Goal: Task Accomplishment & Management: Use online tool/utility

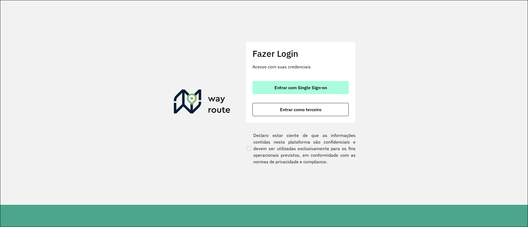
click at [291, 89] on span "Entrar com Single Sign-on" at bounding box center [300, 88] width 53 height 4
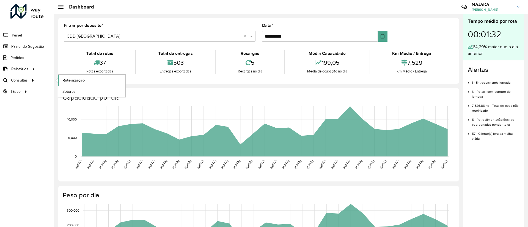
click at [63, 78] on span "Roteirização" at bounding box center [73, 81] width 22 height 6
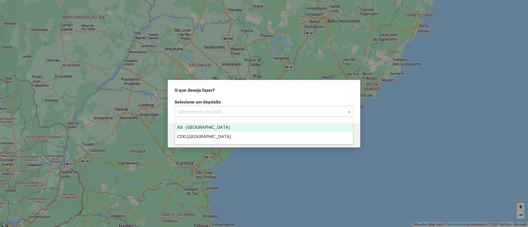
click at [195, 109] on input "text" at bounding box center [258, 112] width 162 height 7
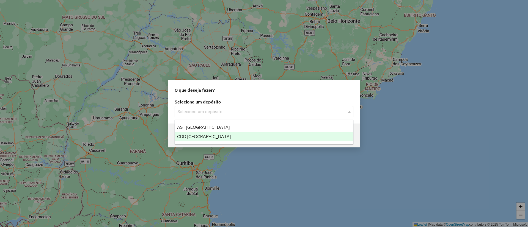
click at [206, 136] on span "CDD [GEOGRAPHIC_DATA]" at bounding box center [204, 136] width 54 height 5
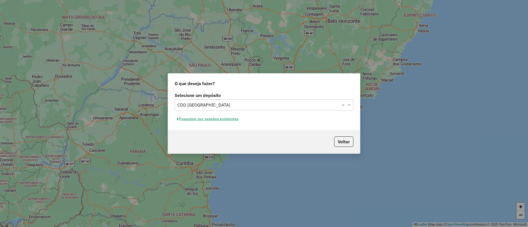
click at [230, 122] on button "Pesquisar por sessões existentes" at bounding box center [208, 119] width 66 height 9
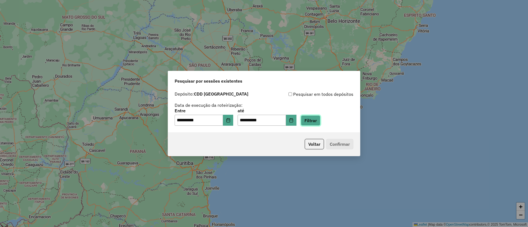
click at [314, 122] on button "Filtrar" at bounding box center [311, 120] width 20 height 10
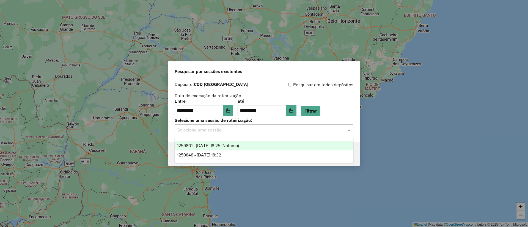
click at [242, 132] on input "text" at bounding box center [258, 130] width 162 height 7
click at [229, 147] on span "1259801 - 05/09/2025 18:25 (Noturna)" at bounding box center [208, 146] width 62 height 5
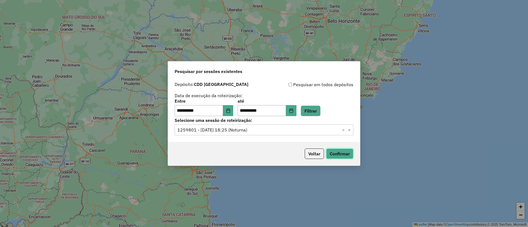
click at [341, 153] on button "Confirmar" at bounding box center [339, 154] width 27 height 10
click at [277, 130] on input "text" at bounding box center [258, 130] width 162 height 7
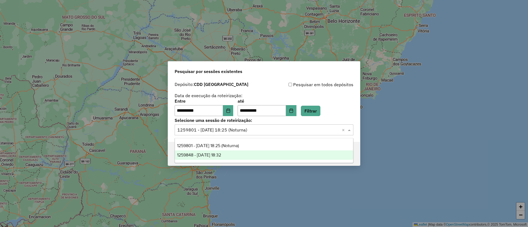
click at [243, 154] on div "1259848 - 05/09/2025 18:32" at bounding box center [264, 155] width 178 height 9
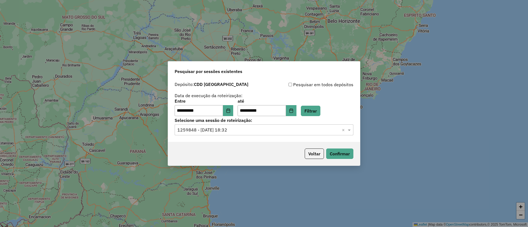
click at [354, 154] on div "Voltar Confirmar" at bounding box center [264, 154] width 192 height 24
click at [344, 154] on button "Confirmar" at bounding box center [339, 154] width 27 height 10
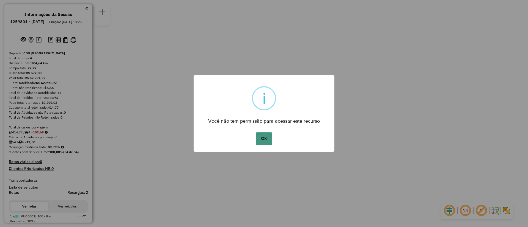
click at [265, 137] on button "OK" at bounding box center [264, 139] width 16 height 13
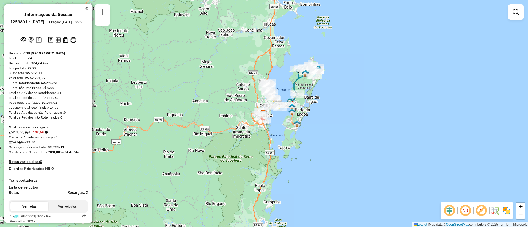
scroll to position [82, 0]
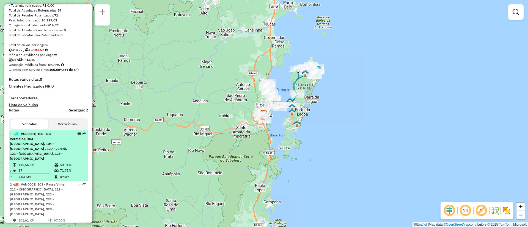
click at [78, 136] on em at bounding box center [79, 133] width 3 height 3
select select "**********"
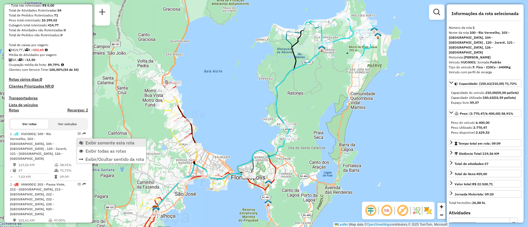
click at [87, 145] on span "Exibir somente esta rota" at bounding box center [110, 143] width 49 height 4
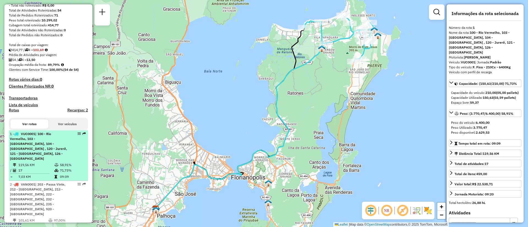
click at [59, 152] on span "| 100 - Rio Vermelho, 103 - Vargem Grande, 104 - Ingleses , 120 - Jurerê, 121 -…" at bounding box center [38, 146] width 57 height 29
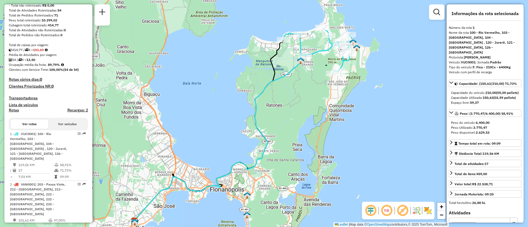
drag, startPoint x: 241, startPoint y: 128, endPoint x: 219, endPoint y: 140, distance: 24.4
click at [219, 140] on div "Janela de atendimento Grade de atendimento Capacidade Transportadoras Veículos …" at bounding box center [264, 113] width 528 height 227
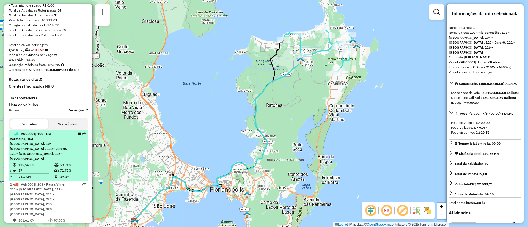
scroll to position [124, 0]
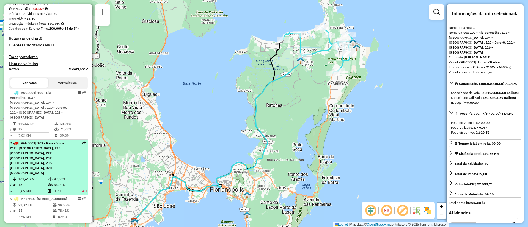
click at [46, 145] on span "| 203 - Passa Vinte, 212 - Palhoça, 213 - Barra do Aririú, 222 - Capoeiras, 232…" at bounding box center [38, 158] width 56 height 34
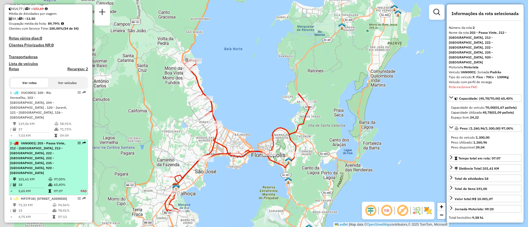
scroll to position [157, 0]
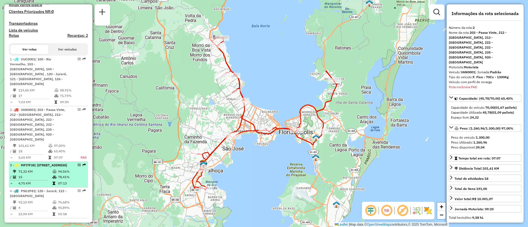
click at [37, 163] on span "| 221 - Jardim Atlântico, 232 - Biguaçu, 235 - Jardim Santiago" at bounding box center [51, 165] width 32 height 4
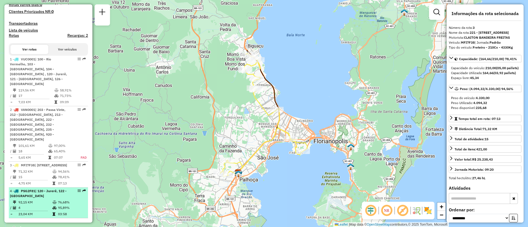
click at [38, 191] on div "4 - PSG2F81 | 120 - Jurerê, 122 - Monte Verde" at bounding box center [39, 194] width 58 height 10
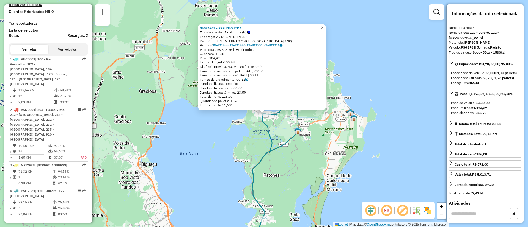
click at [323, 27] on span "×" at bounding box center [322, 27] width 2 height 5
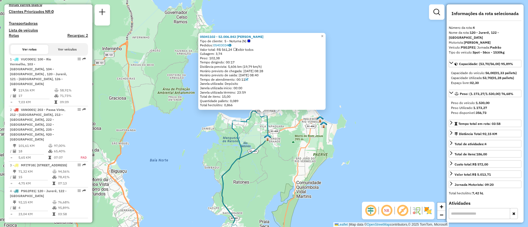
drag, startPoint x: 266, startPoint y: 192, endPoint x: 266, endPoint y: 186, distance: 5.8
click at [266, 191] on div "05041102 - 52.006.843 GABRIEL DE OLIVEIRA BITENCOUR Tipo de cliente: 5 - Noturn…" at bounding box center [264, 113] width 528 height 227
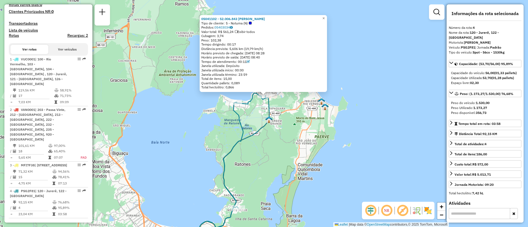
drag, startPoint x: 266, startPoint y: 190, endPoint x: 278, endPoint y: 125, distance: 66.4
click at [278, 125] on div "05041102 - 52.006.843 GABRIEL DE OLIVEIRA BITENCOUR Tipo de cliente: 5 - Noturn…" at bounding box center [264, 113] width 528 height 227
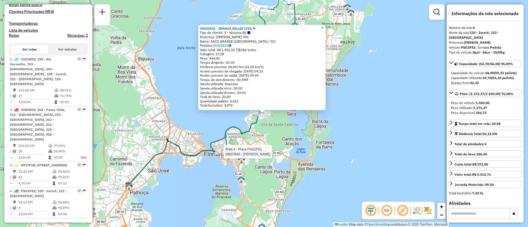
click at [222, 155] on div at bounding box center [222, 151] width 14 height 5
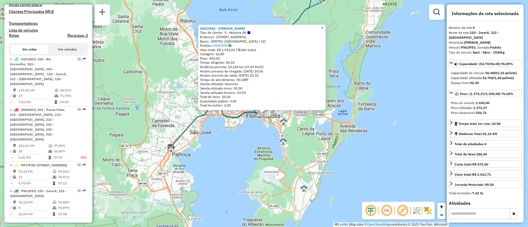
click at [323, 27] on span "×" at bounding box center [322, 28] width 2 height 5
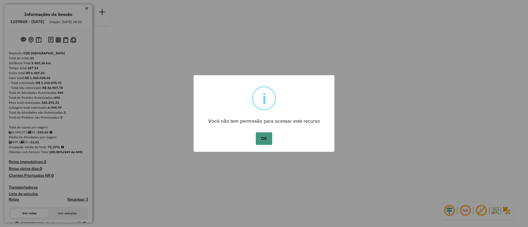
click at [266, 139] on button "OK" at bounding box center [264, 139] width 16 height 13
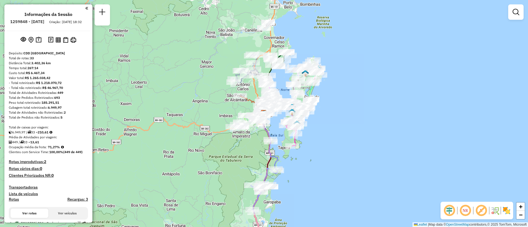
scroll to position [862, 0]
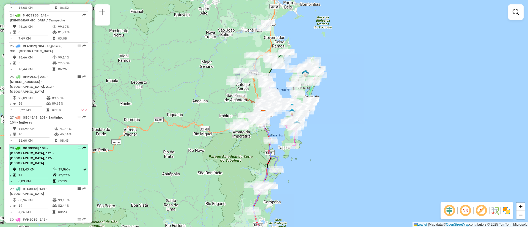
click at [80, 146] on div "28 - DGN9309 | 103 - Vargem Grande, 121 - Canasvieiras, 126 - Cachoeira do bom …" at bounding box center [48, 156] width 77 height 20
select select "**********"
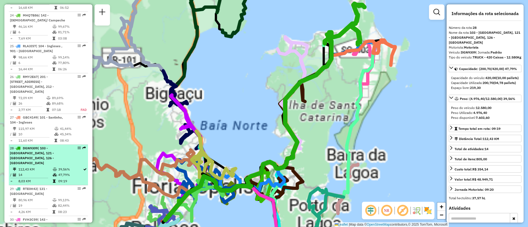
click at [78, 147] on em at bounding box center [79, 148] width 3 height 3
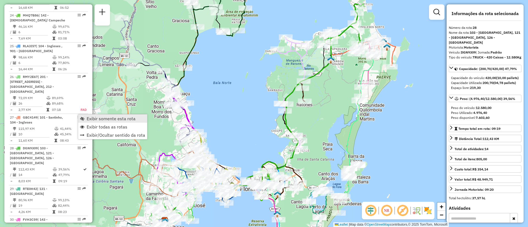
click at [89, 117] on span "Exibir somente esta rota" at bounding box center [111, 119] width 49 height 4
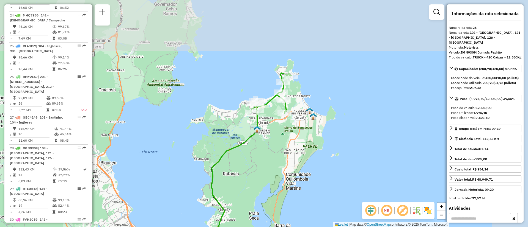
drag, startPoint x: 346, startPoint y: 98, endPoint x: 273, endPoint y: 159, distance: 95.6
click at [273, 159] on div "Janela de atendimento Grade de atendimento Capacidade Transportadoras Veículos …" at bounding box center [264, 113] width 528 height 227
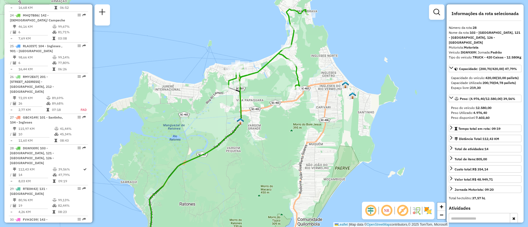
drag, startPoint x: 275, startPoint y: 123, endPoint x: 258, endPoint y: 195, distance: 74.7
click at [258, 195] on div "Janela de atendimento Grade de atendimento Capacidade Transportadoras Veículos …" at bounding box center [264, 113] width 528 height 227
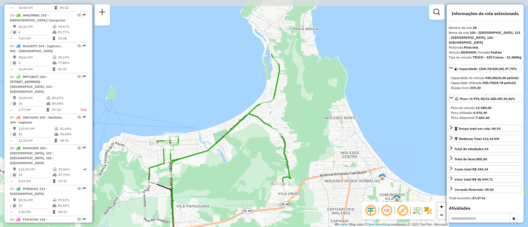
drag, startPoint x: 269, startPoint y: 134, endPoint x: 255, endPoint y: 211, distance: 77.8
click at [255, 211] on div "Janela de atendimento Grade de atendimento Capacidade Transportadoras Veículos …" at bounding box center [264, 113] width 528 height 227
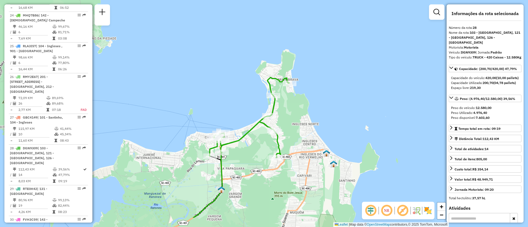
drag, startPoint x: 257, startPoint y: 194, endPoint x: 259, endPoint y: 167, distance: 27.3
click at [259, 167] on div "Janela de atendimento Grade de atendimento Capacidade Transportadoras Veículos …" at bounding box center [264, 113] width 528 height 227
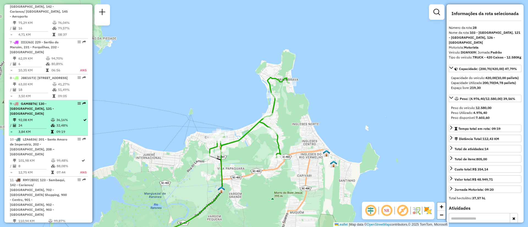
click at [47, 116] on span "| 130 - Barra da Lagoa, 131 - Lagoa da Conceição" at bounding box center [32, 109] width 44 height 14
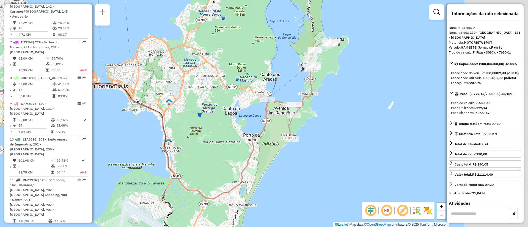
drag, startPoint x: 363, startPoint y: 154, endPoint x: 226, endPoint y: 166, distance: 138.2
click at [226, 166] on div "Janela de atendimento Grade de atendimento Capacidade Transportadoras Veículos …" at bounding box center [264, 113] width 528 height 227
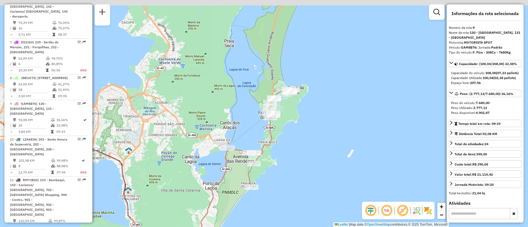
drag, startPoint x: 311, startPoint y: 115, endPoint x: 280, endPoint y: 160, distance: 55.1
click at [280, 160] on div "Janela de atendimento Grade de atendimento Capacidade Transportadoras Veículos …" at bounding box center [264, 113] width 528 height 227
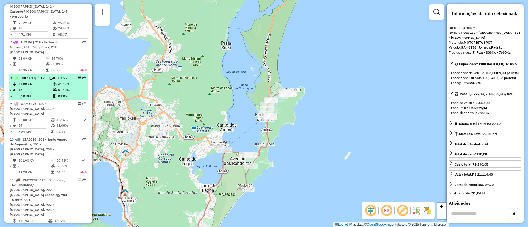
scroll to position [257, 0]
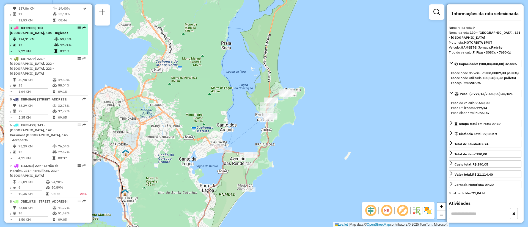
click at [35, 30] on span "RXT2D05" at bounding box center [28, 28] width 14 height 4
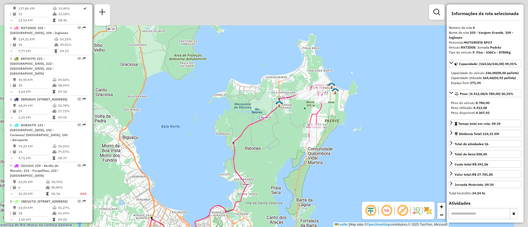
drag, startPoint x: 312, startPoint y: 70, endPoint x: 265, endPoint y: 133, distance: 78.0
click at [265, 133] on div "Janela de atendimento Grade de atendimento Capacidade Transportadoras Veículos …" at bounding box center [264, 113] width 528 height 227
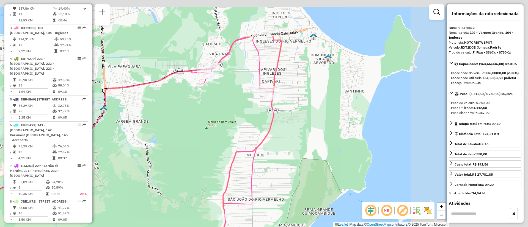
drag, startPoint x: 304, startPoint y: 112, endPoint x: 125, endPoint y: 172, distance: 189.4
click at [125, 172] on div "Janela de atendimento Grade de atendimento Capacidade Transportadoras Veículos …" at bounding box center [264, 113] width 528 height 227
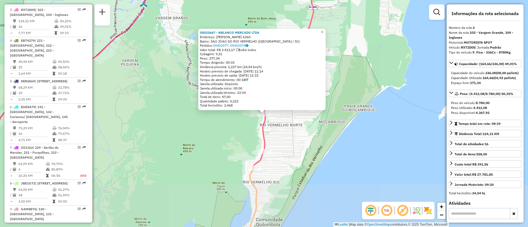
scroll to position [282, 0]
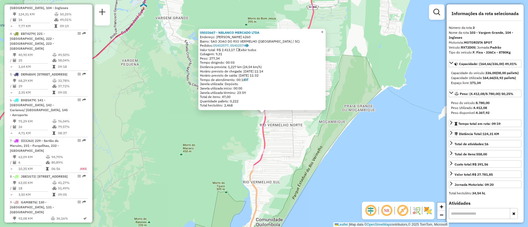
click at [326, 31] on link "×" at bounding box center [322, 32] width 7 height 7
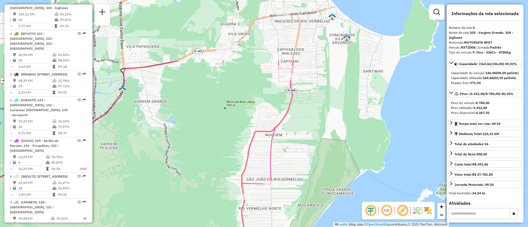
drag, startPoint x: 352, startPoint y: 84, endPoint x: 331, endPoint y: 167, distance: 86.2
click at [331, 167] on div "Janela de atendimento Grade de atendimento Capacidade Transportadoras Veículos …" at bounding box center [264, 113] width 528 height 227
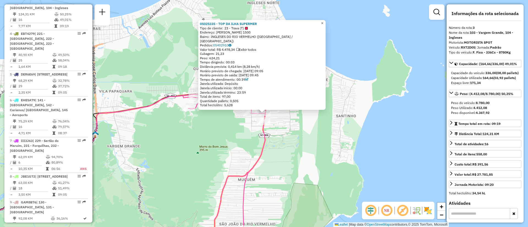
click at [323, 25] on span "×" at bounding box center [322, 23] width 2 height 5
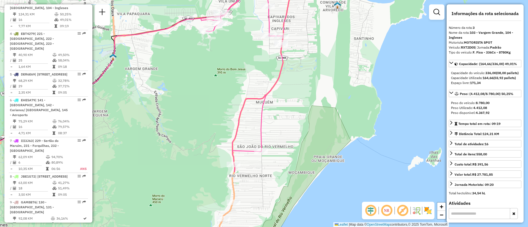
drag, startPoint x: 289, startPoint y: 185, endPoint x: 307, endPoint y: 107, distance: 80.2
click at [307, 107] on div "Janela de atendimento Grade de atendimento Capacidade Transportadoras Veículos …" at bounding box center [264, 113] width 528 height 227
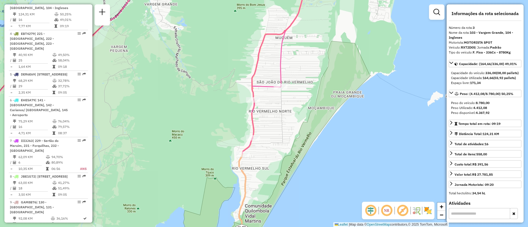
drag, startPoint x: 306, startPoint y: 160, endPoint x: 328, endPoint y: 84, distance: 78.8
click at [328, 84] on div "Janela de atendimento Grade de atendimento Capacidade Transportadoras Veículos …" at bounding box center [264, 113] width 528 height 227
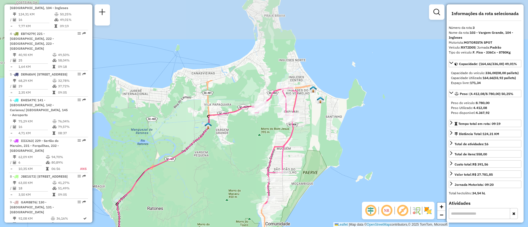
drag, startPoint x: 338, startPoint y: 90, endPoint x: 313, endPoint y: 175, distance: 89.3
click at [313, 175] on div "Janela de atendimento Grade de atendimento Capacidade Transportadoras Veículos …" at bounding box center [264, 113] width 528 height 227
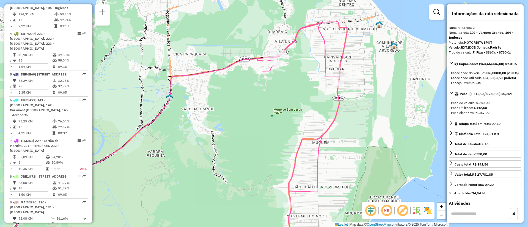
scroll to position [929, 0]
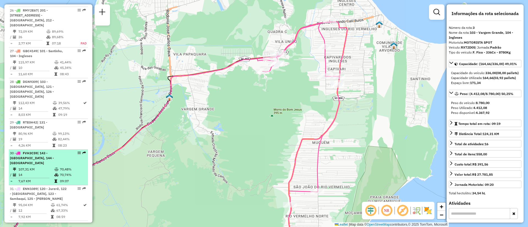
click at [37, 151] on span "FVH3C59" at bounding box center [30, 153] width 15 height 4
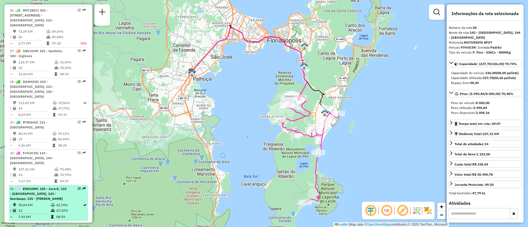
click at [43, 187] on span "| 120 - Jurerê, 122 - Monte Verde, 123 - Sambaqui, 125 - Daniela" at bounding box center [38, 194] width 57 height 14
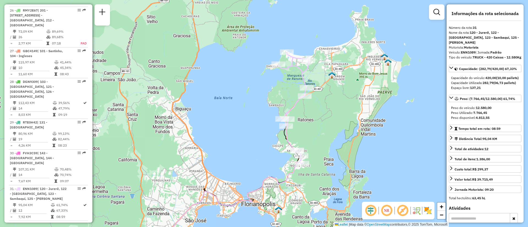
drag, startPoint x: 268, startPoint y: 112, endPoint x: 241, endPoint y: 144, distance: 41.9
click at [241, 144] on div "Janela de atendimento Grade de atendimento Capacidade Transportadoras Veículos …" at bounding box center [264, 113] width 528 height 227
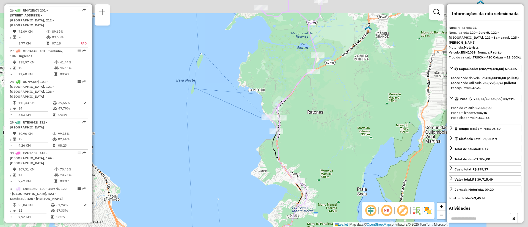
drag, startPoint x: 276, startPoint y: 137, endPoint x: 222, endPoint y: 159, distance: 59.0
click at [222, 159] on div "Janela de atendimento Grade de atendimento Capacidade Transportadoras Veículos …" at bounding box center [264, 113] width 528 height 227
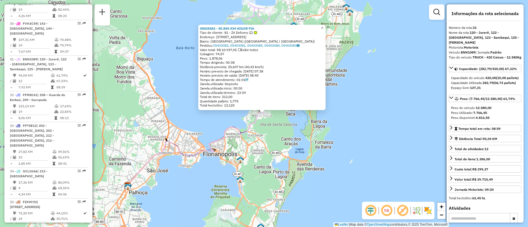
scroll to position [1066, 0]
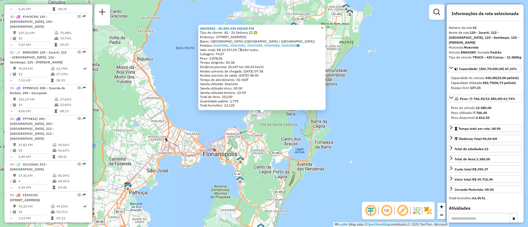
drag, startPoint x: 325, startPoint y: 25, endPoint x: 321, endPoint y: 26, distance: 4.1
click at [323, 26] on span "×" at bounding box center [322, 28] width 2 height 5
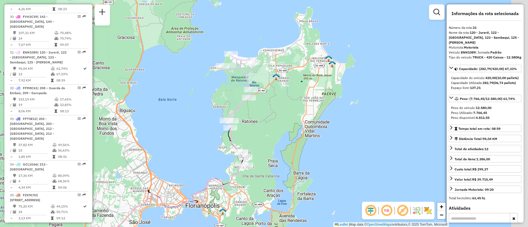
drag, startPoint x: 304, startPoint y: 105, endPoint x: 286, endPoint y: 160, distance: 58.3
click at [286, 160] on div "Janela de atendimento Grade de atendimento Capacidade Transportadoras Veículos …" at bounding box center [264, 113] width 528 height 227
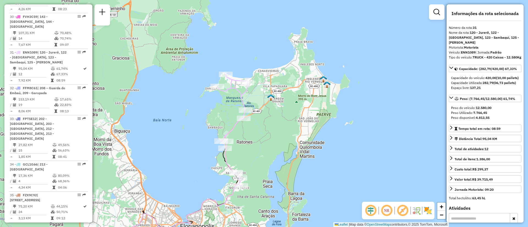
drag, startPoint x: 286, startPoint y: 160, endPoint x: 282, endPoint y: 177, distance: 17.6
click at [282, 177] on div "Janela de atendimento Grade de atendimento Capacidade Transportadoras Veículos …" at bounding box center [264, 113] width 528 height 227
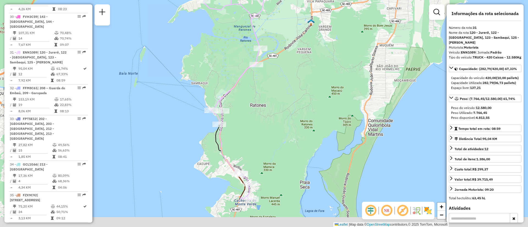
drag, startPoint x: 303, startPoint y: 173, endPoint x: 310, endPoint y: 123, distance: 51.1
click at [310, 123] on div "Janela de atendimento Grade de atendimento Capacidade Transportadoras Veículos …" at bounding box center [264, 113] width 528 height 227
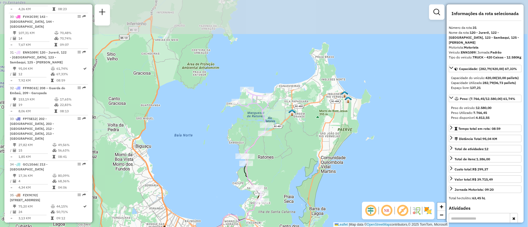
drag, startPoint x: 310, startPoint y: 123, endPoint x: 291, endPoint y: 164, distance: 45.3
click at [291, 164] on div "Janela de atendimento Grade de atendimento Capacidade Transportadoras Veículos …" at bounding box center [264, 113] width 528 height 227
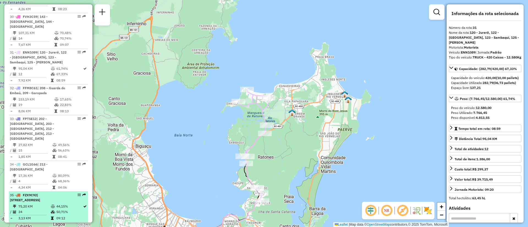
click at [40, 193] on span "| 229 - Sertão do Maruim, 230 - Colônia Santana, 231 - Forquilhas, 235 - Jardim…" at bounding box center [25, 197] width 30 height 9
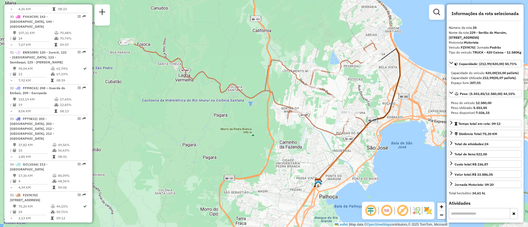
scroll to position [145, 0]
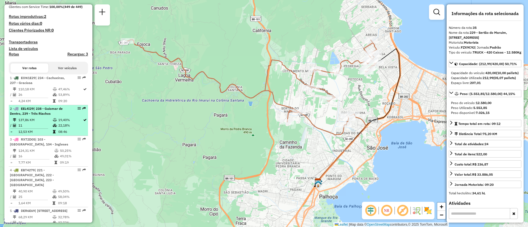
click at [51, 114] on span "| 238 - Guiomar de Dentro, 239 - Três Riachos" at bounding box center [36, 111] width 53 height 9
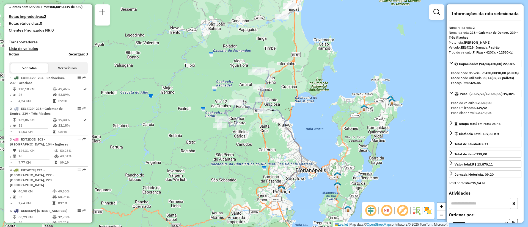
drag, startPoint x: 288, startPoint y: 120, endPoint x: 284, endPoint y: 136, distance: 16.1
click at [284, 136] on div "Janela de atendimento Grade de atendimento Capacidade Transportadoras Veículos …" at bounding box center [264, 113] width 528 height 227
click at [389, 210] on em at bounding box center [386, 210] width 13 height 13
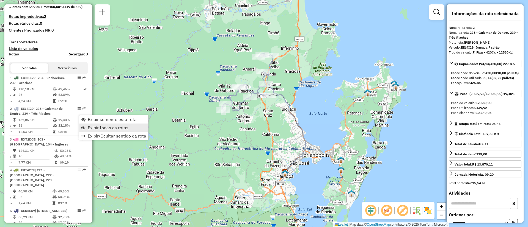
click at [96, 128] on span "Exibir todas as rotas" at bounding box center [108, 128] width 41 height 4
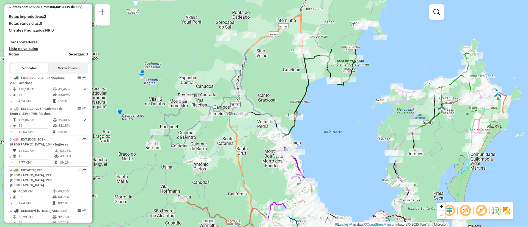
drag, startPoint x: 346, startPoint y: 84, endPoint x: 346, endPoint y: 156, distance: 72.3
click at [346, 156] on div "Janela de atendimento Grade de atendimento Capacidade Transportadoras Veículos …" at bounding box center [264, 113] width 528 height 227
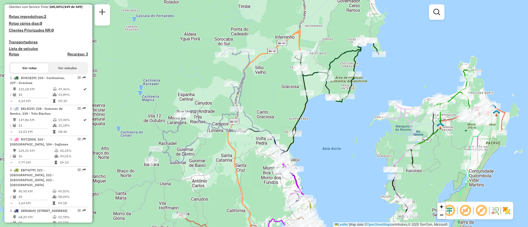
drag, startPoint x: 285, startPoint y: 96, endPoint x: 283, endPoint y: 113, distance: 16.6
click at [283, 113] on div "Janela de atendimento Grade de atendimento Capacidade Transportadoras Veículos …" at bounding box center [264, 113] width 528 height 227
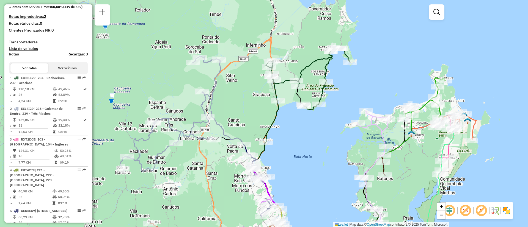
drag, startPoint x: 255, startPoint y: 92, endPoint x: 253, endPoint y: 118, distance: 27.1
click at [253, 118] on div "Janela de atendimento Grade de atendimento Capacidade Transportadoras Veículos …" at bounding box center [264, 113] width 528 height 227
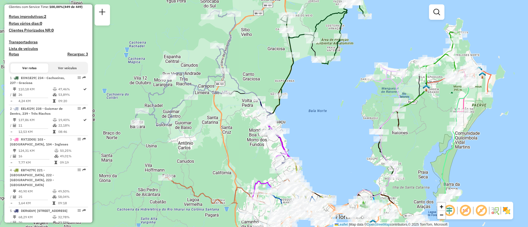
drag, startPoint x: 308, startPoint y: 176, endPoint x: 323, endPoint y: 130, distance: 47.8
click at [323, 130] on div "Janela de atendimento Grade de atendimento Capacidade Transportadoras Veículos …" at bounding box center [264, 113] width 528 height 227
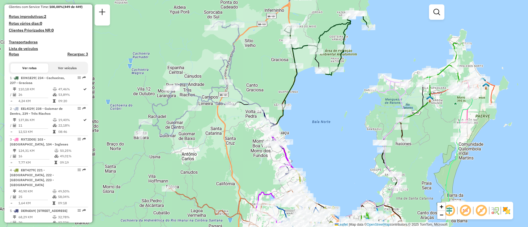
drag, startPoint x: 329, startPoint y: 115, endPoint x: 342, endPoint y: 154, distance: 41.4
click at [342, 154] on div "Janela de atendimento Grade de atendimento Capacidade Transportadoras Veículos …" at bounding box center [264, 113] width 528 height 227
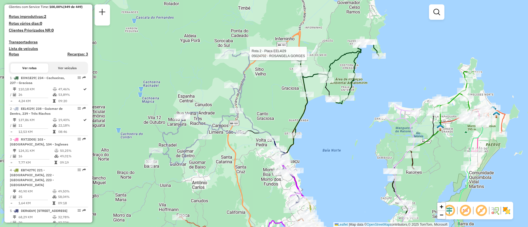
select select "**********"
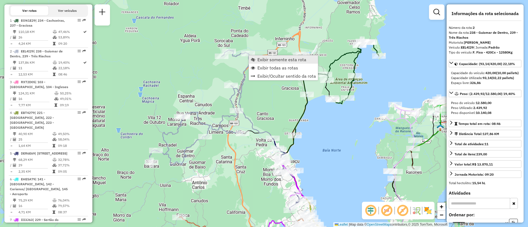
scroll to position [251, 0]
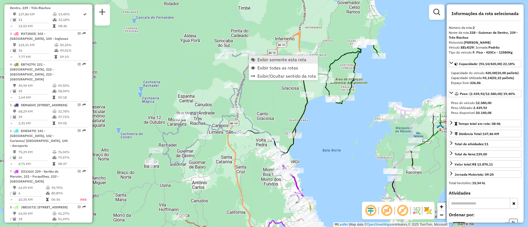
click at [298, 63] on link "Exibir somente esta rota" at bounding box center [283, 60] width 69 height 8
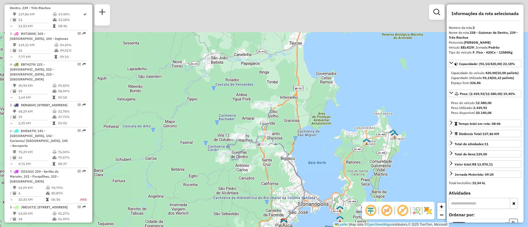
drag, startPoint x: 296, startPoint y: 81, endPoint x: 295, endPoint y: 128, distance: 47.0
click at [295, 128] on div "Janela de atendimento Grade de atendimento Capacidade Transportadoras Veículos …" at bounding box center [264, 113] width 528 height 227
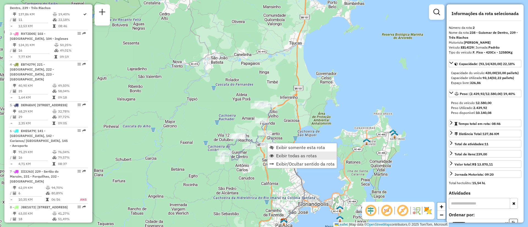
click at [285, 156] on span "Exibir todas as rotas" at bounding box center [296, 156] width 41 height 4
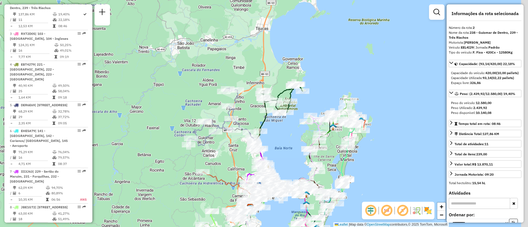
drag, startPoint x: 321, startPoint y: 165, endPoint x: 287, endPoint y: 150, distance: 36.6
click at [287, 150] on div "Janela de atendimento Grade de atendimento Capacidade Transportadoras Veículos …" at bounding box center [264, 113] width 528 height 227
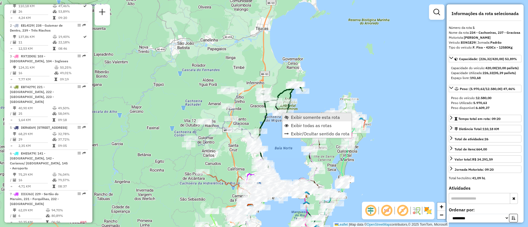
scroll to position [220, 0]
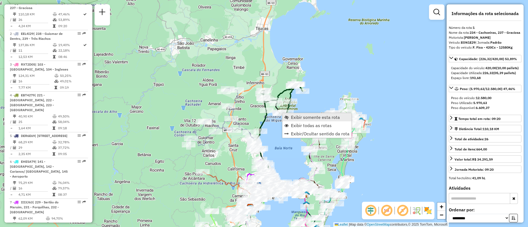
click at [294, 117] on span "Exibir somente esta rota" at bounding box center [315, 117] width 49 height 4
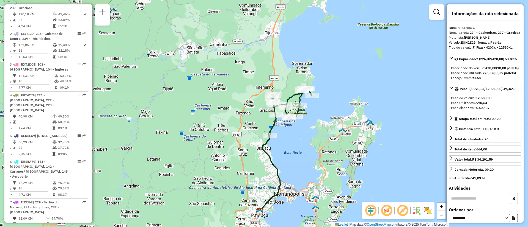
drag, startPoint x: 278, startPoint y: 95, endPoint x: 299, endPoint y: 132, distance: 42.7
click at [299, 132] on div "Janela de atendimento Grade de atendimento Capacidade Transportadoras Veículos …" at bounding box center [264, 113] width 528 height 227
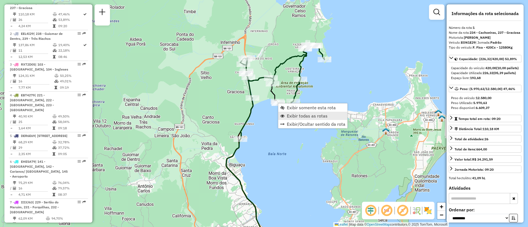
click at [301, 116] on span "Exibir todas as rotas" at bounding box center [307, 116] width 41 height 4
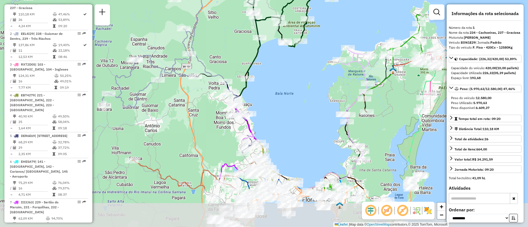
drag, startPoint x: 285, startPoint y: 171, endPoint x: 292, endPoint y: 111, distance: 60.9
click at [292, 111] on div "Janela de atendimento Grade de atendimento Capacidade Transportadoras Veículos …" at bounding box center [264, 113] width 528 height 227
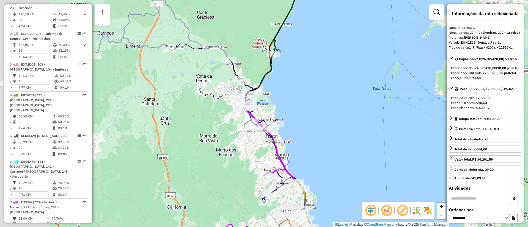
drag, startPoint x: 238, startPoint y: 121, endPoint x: 311, endPoint y: 131, distance: 73.1
click at [311, 131] on div "Janela de atendimento Grade de atendimento Capacidade Transportadoras Veículos …" at bounding box center [264, 113] width 528 height 227
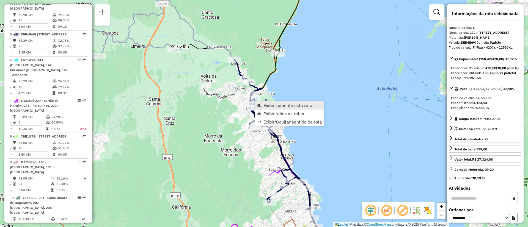
scroll to position [349, 0]
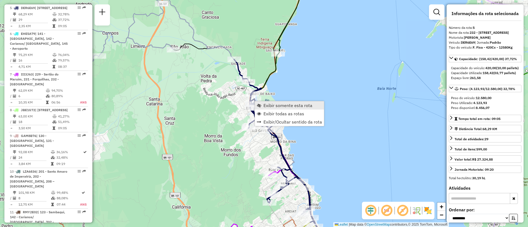
click at [263, 103] on link "Exibir somente esta rota" at bounding box center [289, 105] width 69 height 8
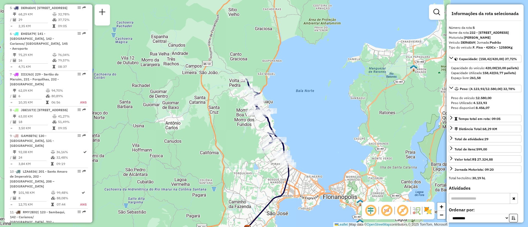
drag, startPoint x: 312, startPoint y: 106, endPoint x: 315, endPoint y: 147, distance: 41.6
click at [315, 147] on div "Janela de atendimento Grade de atendimento Capacidade Transportadoras Veículos …" at bounding box center [264, 113] width 528 height 227
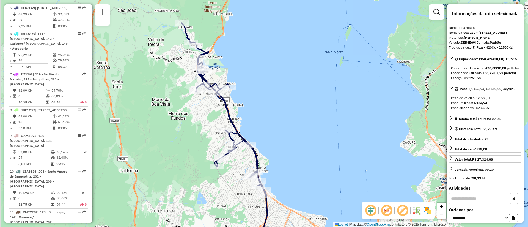
drag, startPoint x: 291, startPoint y: 125, endPoint x: 296, endPoint y: 138, distance: 13.5
click at [296, 138] on div "Janela de atendimento Grade de atendimento Capacidade Transportadoras Veículos …" at bounding box center [264, 113] width 528 height 227
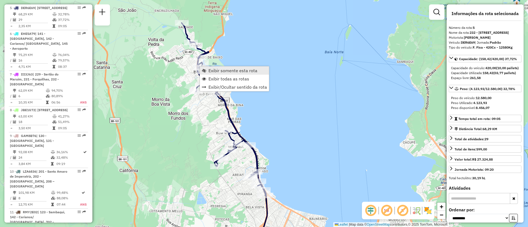
click at [234, 73] on span "Exibir somente esta rota" at bounding box center [232, 70] width 49 height 4
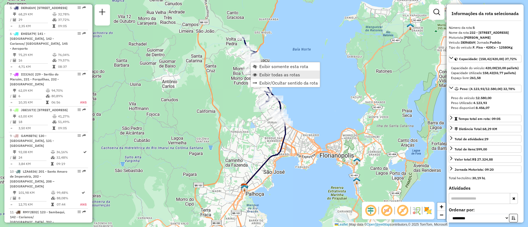
click at [262, 73] on span "Exibir todas as rotas" at bounding box center [279, 75] width 41 height 4
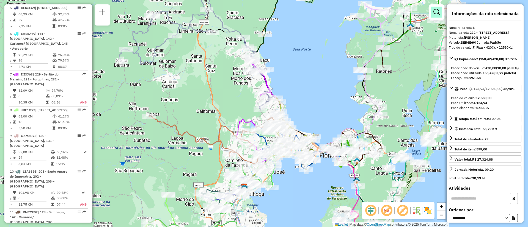
click at [438, 9] on em at bounding box center [436, 12] width 7 height 7
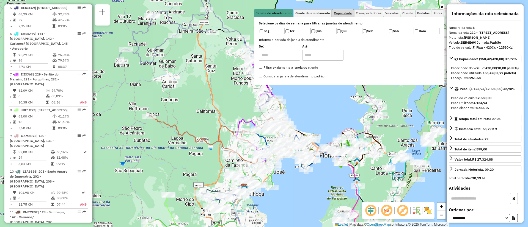
click at [346, 16] on link "Capacidade" at bounding box center [342, 13] width 21 height 8
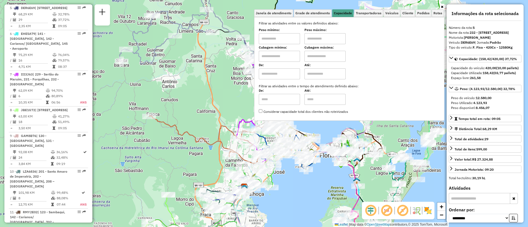
click at [292, 55] on input "text" at bounding box center [279, 56] width 41 height 11
type input "****"
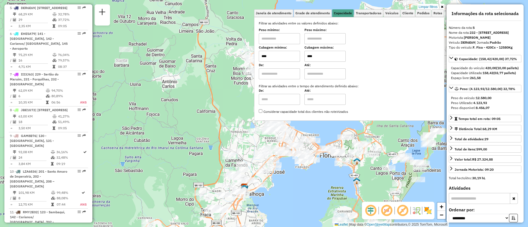
click at [372, 135] on div "Rota 23 - Placa IWM0E50 05039340 - ALLMA CERVEJARIA LTDA Rota 11 - Placa RMY2E0…" at bounding box center [264, 113] width 528 height 227
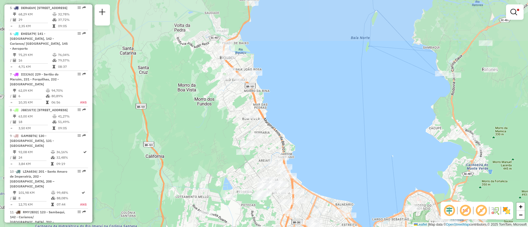
drag, startPoint x: 283, startPoint y: 93, endPoint x: 331, endPoint y: 137, distance: 65.4
click at [331, 137] on div "Limpar filtros Janela de atendimento Grade de atendimento Capacidade Transporta…" at bounding box center [264, 113] width 528 height 227
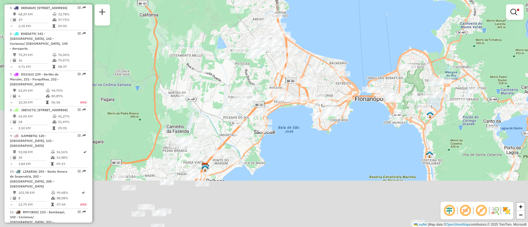
drag, startPoint x: 333, startPoint y: 172, endPoint x: 327, endPoint y: 18, distance: 154.9
click at [327, 18] on div "Limpar filtros Janela de atendimento Grade de atendimento Capacidade Transporta…" at bounding box center [264, 113] width 528 height 227
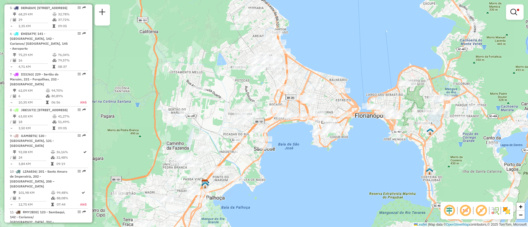
drag, startPoint x: 327, startPoint y: 17, endPoint x: 328, endPoint y: 54, distance: 36.8
click at [328, 54] on div "Limpar filtros Janela de atendimento Grade de atendimento Capacidade Transporta…" at bounding box center [264, 113] width 528 height 227
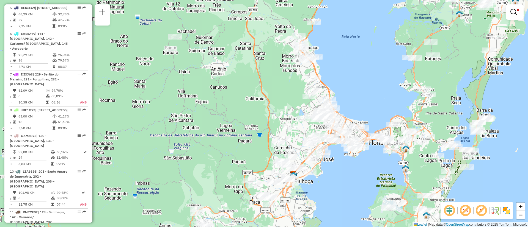
click at [381, 159] on div "Limpar filtros Janela de atendimento Grade de atendimento Capacidade Transporta…" at bounding box center [264, 113] width 528 height 227
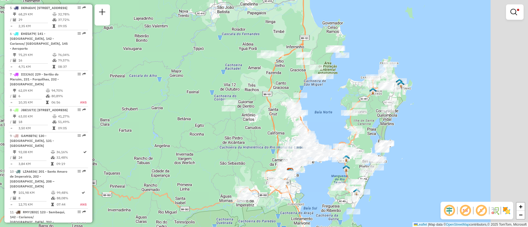
drag, startPoint x: 375, startPoint y: 169, endPoint x: 328, endPoint y: 173, distance: 47.5
click at [328, 173] on div "Limpar filtros Janela de atendimento Grade de atendimento Capacidade Transporta…" at bounding box center [264, 113] width 528 height 227
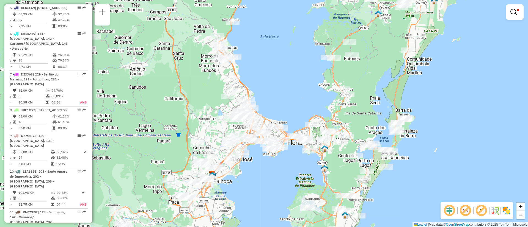
drag, startPoint x: 328, startPoint y: 173, endPoint x: 288, endPoint y: 178, distance: 40.1
click at [288, 178] on div "Limpar filtros Janela de atendimento Grade de atendimento Capacidade Transporta…" at bounding box center [264, 113] width 528 height 227
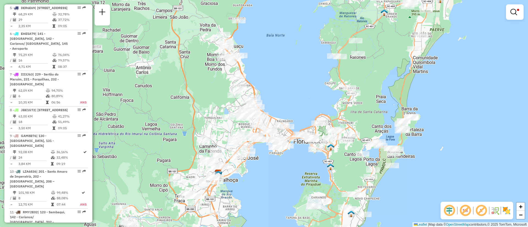
drag, startPoint x: 284, startPoint y: 177, endPoint x: 290, endPoint y: 175, distance: 6.2
click at [290, 175] on div "Limpar filtros Janela de atendimento Grade de atendimento Capacidade Transporta…" at bounding box center [264, 113] width 528 height 227
click at [513, 13] on em at bounding box center [513, 12] width 7 height 7
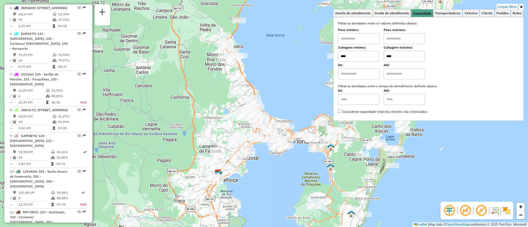
click at [425, 13] on span "Capacidade" at bounding box center [422, 13] width 18 height 3
click at [368, 52] on div "Cubagem mínima: **** Cubagem máxima: ****" at bounding box center [428, 53] width 181 height 15
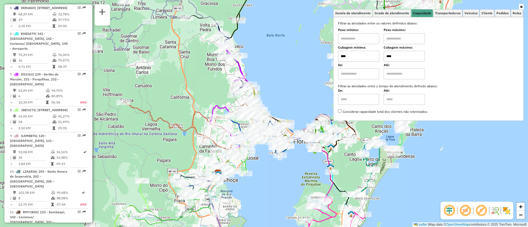
type input "****"
click at [464, 67] on div "De: Até:" at bounding box center [428, 71] width 181 height 15
click at [522, 5] on icon at bounding box center [521, 6] width 2 height 3
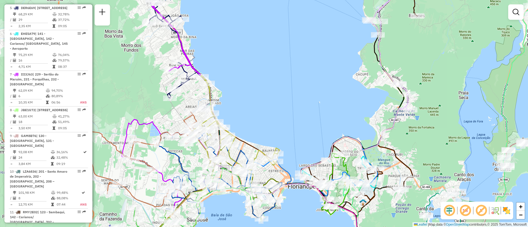
drag, startPoint x: 293, startPoint y: 87, endPoint x: 318, endPoint y: 104, distance: 30.4
click at [318, 104] on div "Janela de atendimento Grade de atendimento Capacidade Transportadoras Veículos …" at bounding box center [264, 113] width 528 height 227
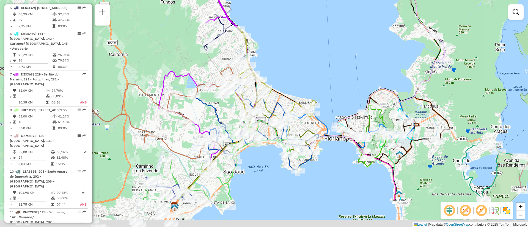
drag, startPoint x: 314, startPoint y: 115, endPoint x: 342, endPoint y: 65, distance: 57.2
click at [342, 65] on div "Janela de atendimento Grade de atendimento Capacidade Transportadoras Veículos …" at bounding box center [264, 113] width 528 height 227
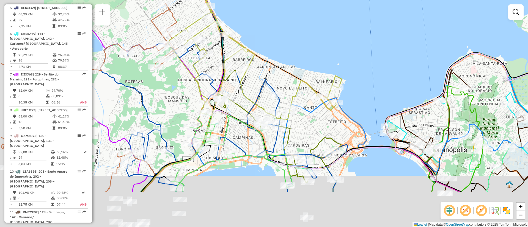
drag, startPoint x: 290, startPoint y: 89, endPoint x: 344, endPoint y: 31, distance: 79.0
click at [344, 31] on div "Janela de atendimento Grade de atendimento Capacidade Transportadoras Veículos …" at bounding box center [264, 113] width 528 height 227
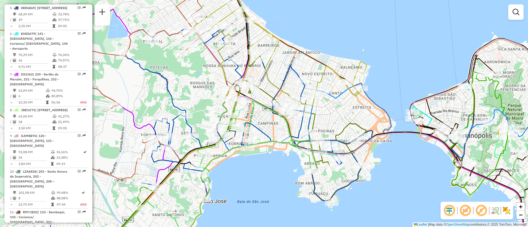
drag, startPoint x: 335, startPoint y: 60, endPoint x: 360, endPoint y: 46, distance: 28.8
click at [360, 46] on div "Janela de atendimento Grade de atendimento Capacidade Transportadoras Veículos …" at bounding box center [264, 113] width 528 height 227
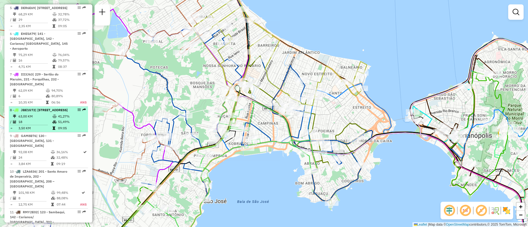
click at [76, 108] on div at bounding box center [77, 109] width 16 height 3
select select "**********"
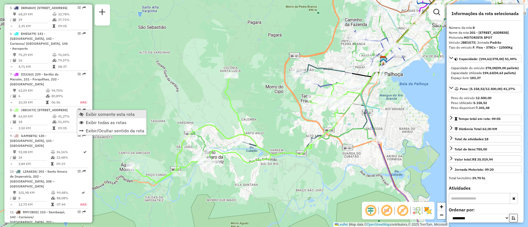
click at [85, 111] on link "Exibir somente esta rota" at bounding box center [111, 114] width 69 height 8
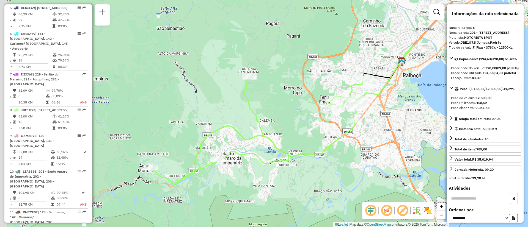
drag, startPoint x: 188, startPoint y: 107, endPoint x: 201, endPoint y: 111, distance: 14.2
click at [201, 111] on div "Janela de atendimento Grade de atendimento Capacidade Transportadoras Veículos …" at bounding box center [264, 113] width 528 height 227
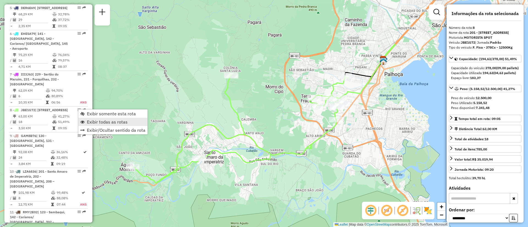
click at [110, 120] on span "Exibir todas as rotas" at bounding box center [107, 122] width 41 height 4
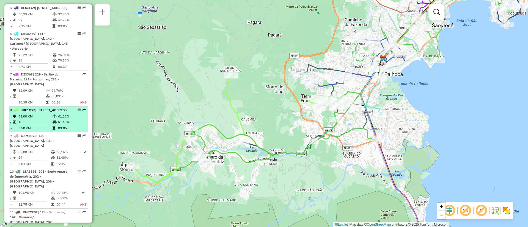
click at [78, 110] on em at bounding box center [79, 109] width 3 height 3
select select "**********"
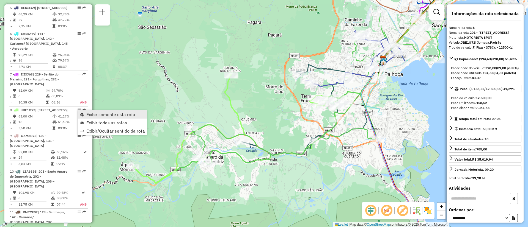
click at [106, 117] on span "Exibir somente esta rota" at bounding box center [110, 114] width 49 height 4
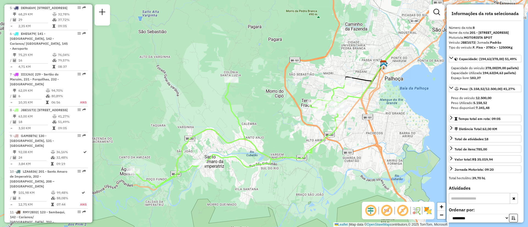
drag, startPoint x: 309, startPoint y: 143, endPoint x: 309, endPoint y: 147, distance: 4.4
click at [309, 147] on icon at bounding box center [240, 133] width 215 height 109
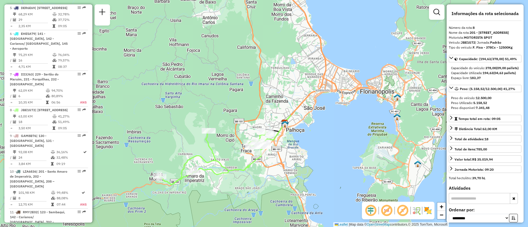
drag, startPoint x: 308, startPoint y: 146, endPoint x: 247, endPoint y: 164, distance: 64.1
click at [247, 164] on icon at bounding box center [213, 158] width 108 height 54
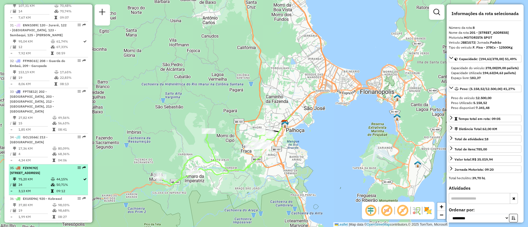
click at [40, 166] on span "| 229 - Sertão do Maruim, 230 - Colônia Santana, 231 - Forquilhas, 235 - Jardim…" at bounding box center [25, 170] width 30 height 9
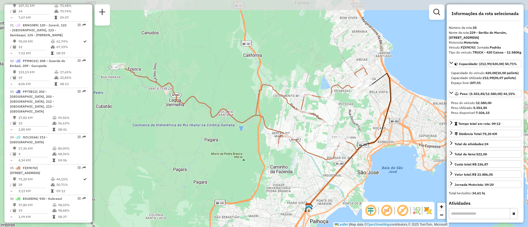
drag, startPoint x: 232, startPoint y: 100, endPoint x: 223, endPoint y: 125, distance: 26.5
click at [223, 125] on div "Janela de atendimento Grade de atendimento Capacidade Transportadoras Veículos …" at bounding box center [264, 113] width 528 height 227
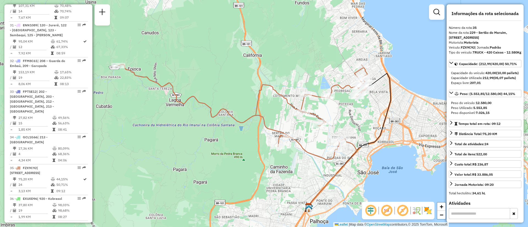
click at [423, 35] on div "Janela de atendimento Grade de atendimento Capacidade Transportadoras Veículos …" at bounding box center [264, 113] width 528 height 227
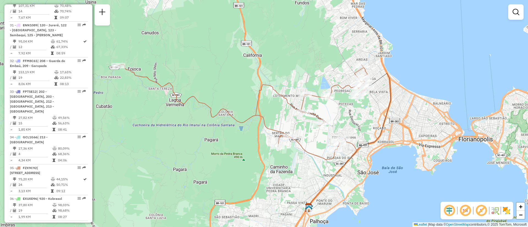
scroll to position [145, 0]
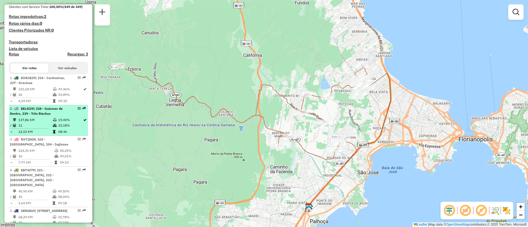
click at [28, 116] on span "| 238 - Guiomar de Dentro, 239 - Três Riachos" at bounding box center [36, 111] width 53 height 9
select select "**********"
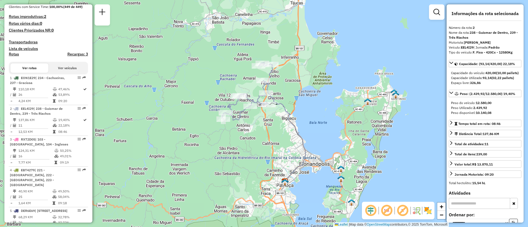
drag, startPoint x: 278, startPoint y: 123, endPoint x: 282, endPoint y: 151, distance: 28.6
click at [282, 151] on div "Janela de atendimento Grade de atendimento Capacidade Transportadoras Veículos …" at bounding box center [264, 113] width 528 height 227
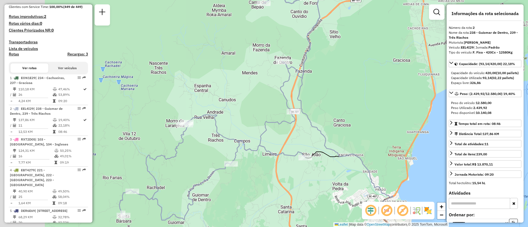
drag, startPoint x: 273, startPoint y: 107, endPoint x: 351, endPoint y: 122, distance: 79.2
click at [351, 122] on div "Janela de atendimento Grade de atendimento Capacidade Transportadoras Veículos …" at bounding box center [264, 113] width 528 height 227
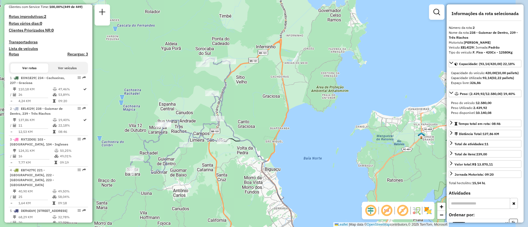
drag, startPoint x: 351, startPoint y: 122, endPoint x: 246, endPoint y: 124, distance: 104.5
click at [246, 124] on div "Janela de atendimento Grade de atendimento Capacidade Transportadoras Veículos …" at bounding box center [264, 113] width 528 height 227
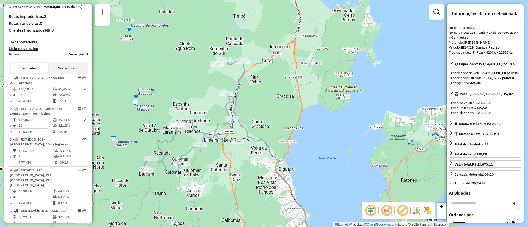
drag, startPoint x: 246, startPoint y: 124, endPoint x: 260, endPoint y: 124, distance: 13.7
click at [260, 124] on div "Janela de atendimento Grade de atendimento Capacidade Transportadoras Veículos …" at bounding box center [264, 113] width 528 height 227
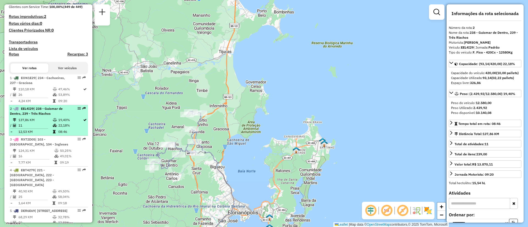
click at [78, 110] on em at bounding box center [79, 108] width 3 height 3
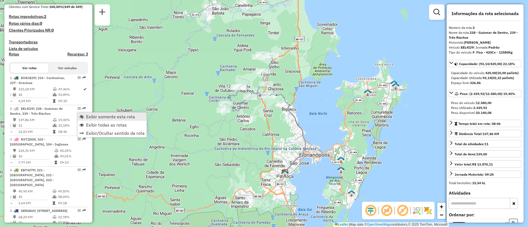
click at [85, 116] on link "Exibir somente esta rota" at bounding box center [112, 117] width 69 height 8
click at [92, 125] on span "Exibir todas as rotas" at bounding box center [107, 127] width 41 height 4
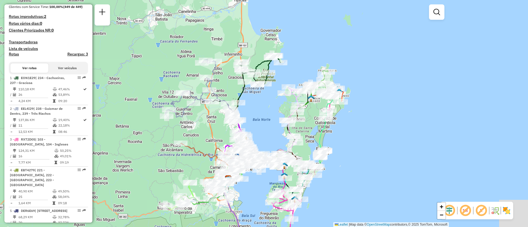
drag, startPoint x: 311, startPoint y: 175, endPoint x: 254, endPoint y: 181, distance: 57.0
click at [254, 181] on div "Janela de atendimento Grade de atendimento Capacidade Transportadoras Veículos …" at bounding box center [264, 113] width 528 height 227
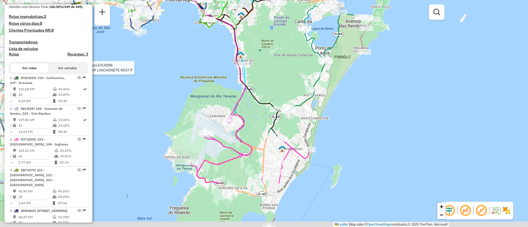
drag, startPoint x: 327, startPoint y: 221, endPoint x: 343, endPoint y: 142, distance: 80.1
click at [343, 142] on div "Rota 24 - Placa MHQ7B86 05037584 - COMERCIO DE ALIMENTO Rota 36 - Placa EXU0D96…" at bounding box center [264, 113] width 528 height 227
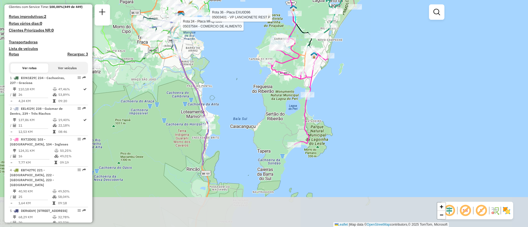
drag, startPoint x: 352, startPoint y: 139, endPoint x: 360, endPoint y: 127, distance: 13.9
click at [360, 127] on div "Rota 24 - Placa MHQ7B86 05037584 - COMERCIO DE ALIMENTO Rota 36 - Placa EXU0D96…" at bounding box center [264, 113] width 528 height 227
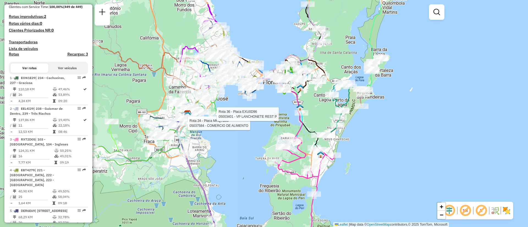
drag, startPoint x: 356, startPoint y: 116, endPoint x: 356, endPoint y: 215, distance: 99.0
click at [356, 215] on div "Rota 24 - Placa MHQ7B86 05037584 - COMERCIO DE ALIMENTO Rota 36 - Placa EXU0D96…" at bounding box center [264, 113] width 528 height 227
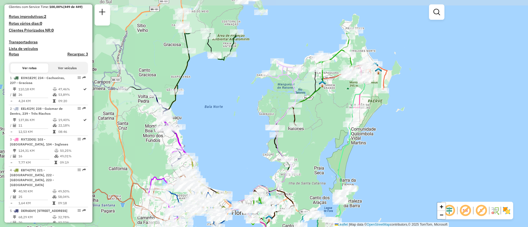
drag, startPoint x: 380, startPoint y: 126, endPoint x: 348, endPoint y: 182, distance: 64.4
click at [348, 182] on div "Rota 24 - Placa MHQ7B86 05037584 - COMERCIO DE ALIMENTO Rota 36 - Placa EXU0D96…" at bounding box center [264, 113] width 528 height 227
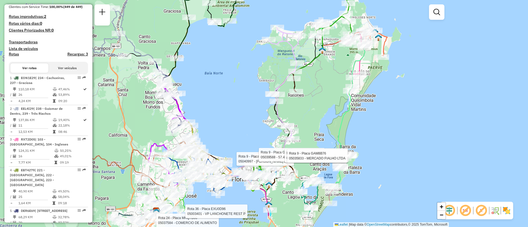
click at [325, 111] on div "Rota 24 - Placa MHQ7B86 05037584 - COMERCIO DE ALIMENTO Rota 36 - Placa EXU0D96…" at bounding box center [264, 113] width 528 height 227
click at [383, 117] on div "Rota 24 - Placa MHQ7B86 05037584 - COMERCIO DE ALIMENTO Rota 36 - Placa EXU0D96…" at bounding box center [264, 113] width 528 height 227
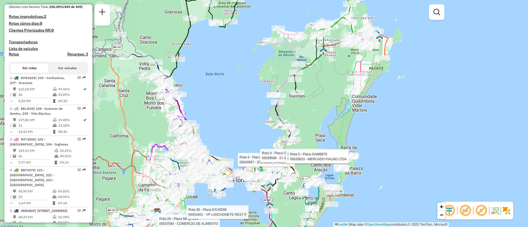
drag, startPoint x: 316, startPoint y: 114, endPoint x: 315, endPoint y: 136, distance: 22.3
click at [315, 136] on div "Rota 24 - Placa MHQ7B86 05037584 - COMERCIO DE ALIMENTO Rota 36 - Placa EXU0D96…" at bounding box center [264, 113] width 528 height 227
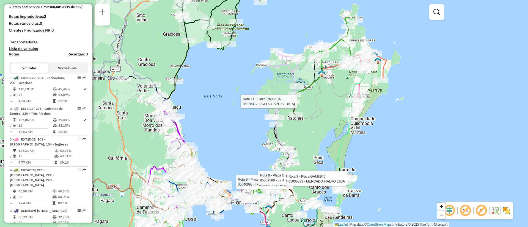
select select "**********"
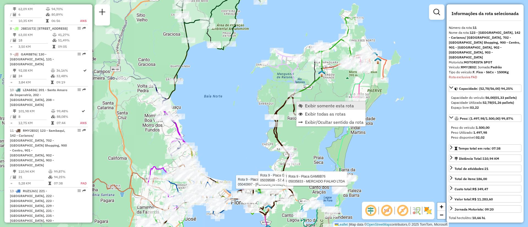
scroll to position [553, 0]
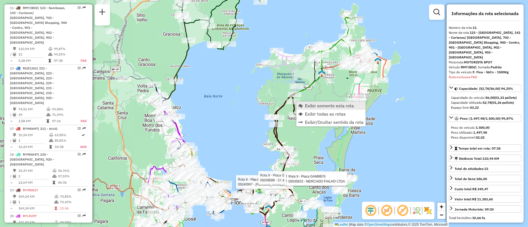
click at [311, 103] on link "Exibir somente esta rota" at bounding box center [330, 106] width 69 height 8
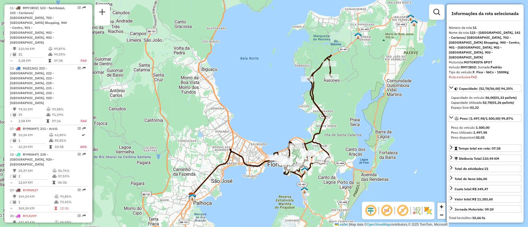
drag, startPoint x: 353, startPoint y: 106, endPoint x: 349, endPoint y: 123, distance: 17.2
click at [349, 123] on div "Janela de atendimento Grade de atendimento Capacidade Transportadoras Veículos …" at bounding box center [264, 113] width 528 height 227
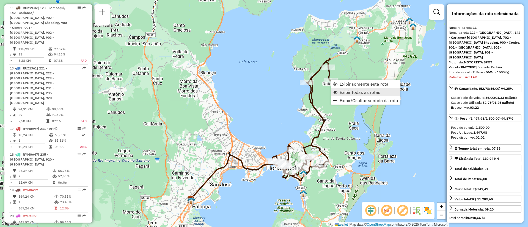
click at [341, 90] on span "Exibir todas as rotas" at bounding box center [360, 92] width 41 height 4
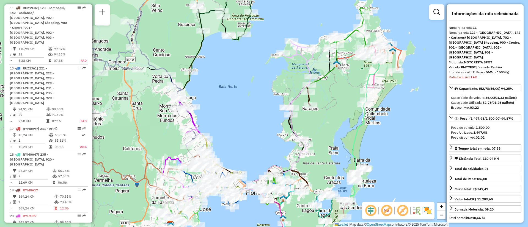
drag, startPoint x: 348, startPoint y: 90, endPoint x: 326, endPoint y: 119, distance: 36.7
click at [326, 119] on div "Janela de atendimento Grade de atendimento Capacidade Transportadoras Veículos …" at bounding box center [264, 113] width 528 height 227
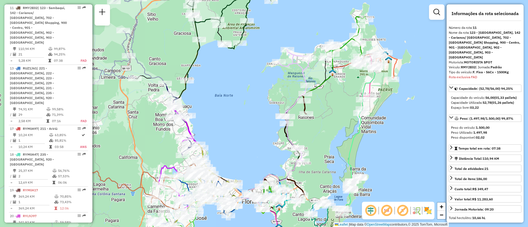
drag, startPoint x: 343, startPoint y: 113, endPoint x: 338, endPoint y: 123, distance: 11.3
click at [338, 123] on div "Janela de atendimento Grade de atendimento Capacidade Transportadoras Veículos …" at bounding box center [264, 113] width 528 height 227
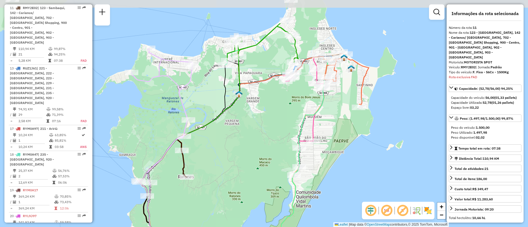
drag, startPoint x: 349, startPoint y: 85, endPoint x: 349, endPoint y: 131, distance: 46.2
click at [349, 131] on div "Janela de atendimento Grade de atendimento Capacidade Transportadoras Veículos …" at bounding box center [264, 113] width 528 height 227
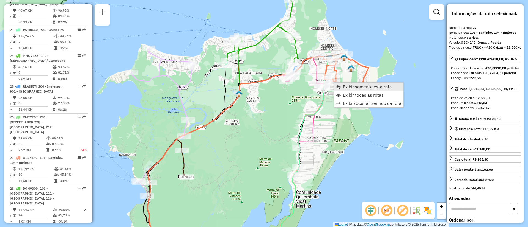
scroll to position [938, 0]
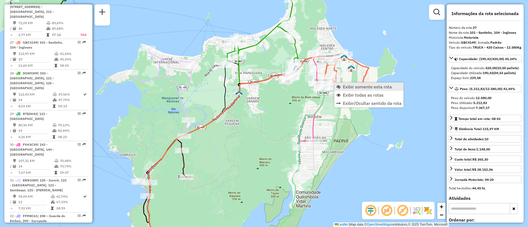
click at [350, 88] on span "Exibir somente esta rota" at bounding box center [367, 87] width 49 height 4
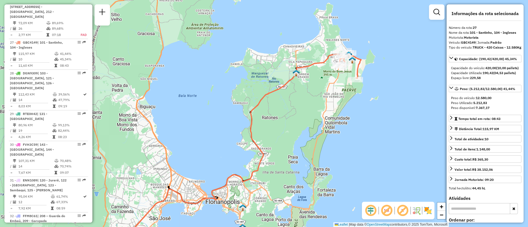
drag, startPoint x: 355, startPoint y: 76, endPoint x: 335, endPoint y: 108, distance: 37.5
click at [335, 108] on div "Janela de atendimento Grade de atendimento Capacidade Transportadoras Veículos …" at bounding box center [264, 113] width 528 height 227
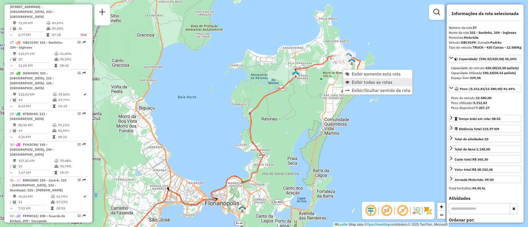
click at [360, 84] on span "Exibir todas as rotas" at bounding box center [372, 82] width 41 height 4
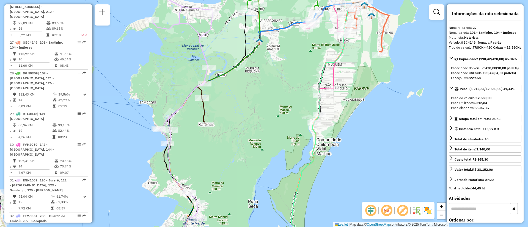
drag, startPoint x: 349, startPoint y: 91, endPoint x: 348, endPoint y: 110, distance: 19.0
click at [348, 110] on div "Janela de atendimento Grade de atendimento Capacidade Transportadoras Veículos …" at bounding box center [264, 113] width 528 height 227
